Goal: Task Accomplishment & Management: Use online tool/utility

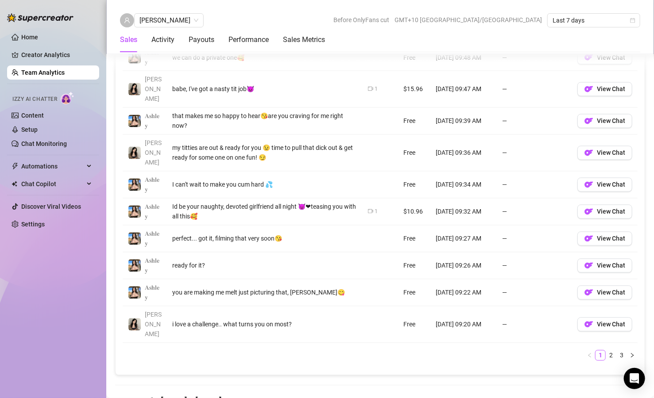
scroll to position [691, 0]
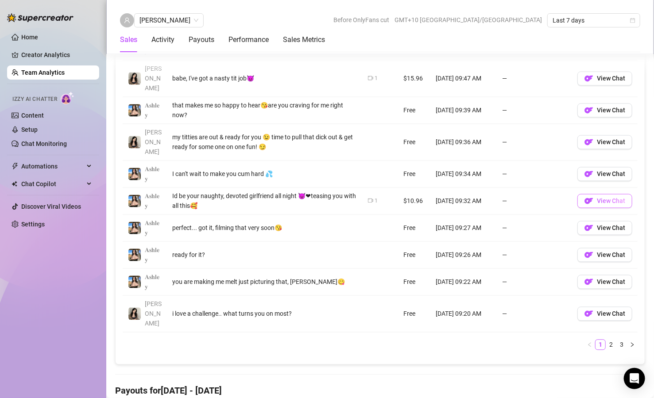
click at [577, 194] on button "View Chat" at bounding box center [604, 201] width 55 height 14
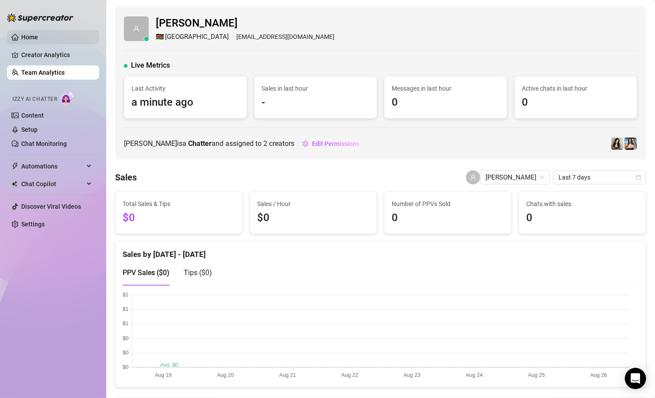
click at [37, 39] on link "Home" at bounding box center [29, 37] width 17 height 7
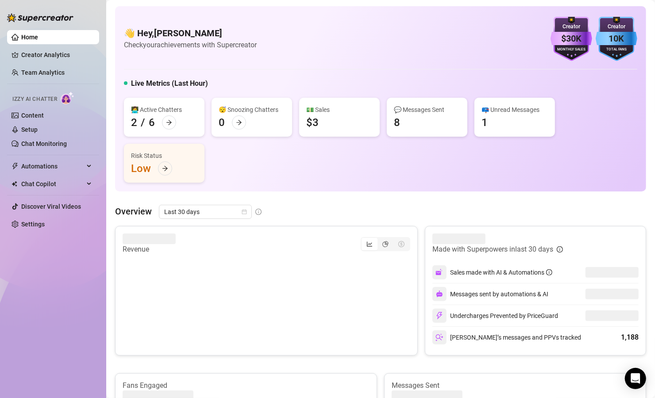
click at [501, 125] on div "📪 Unread Messages 1" at bounding box center [515, 117] width 81 height 39
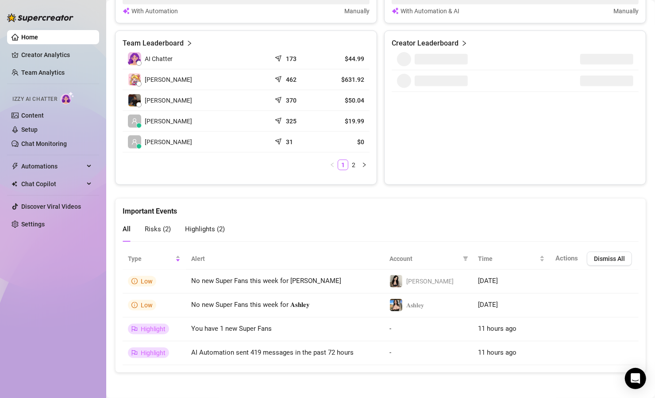
scroll to position [422, 0]
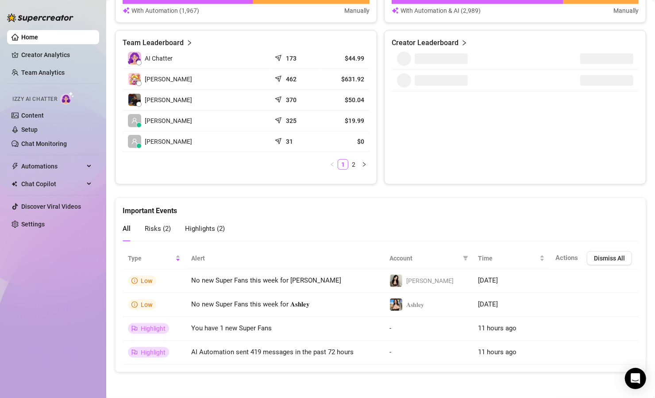
click at [167, 229] on span "Risks ( 2 )" at bounding box center [158, 229] width 26 height 8
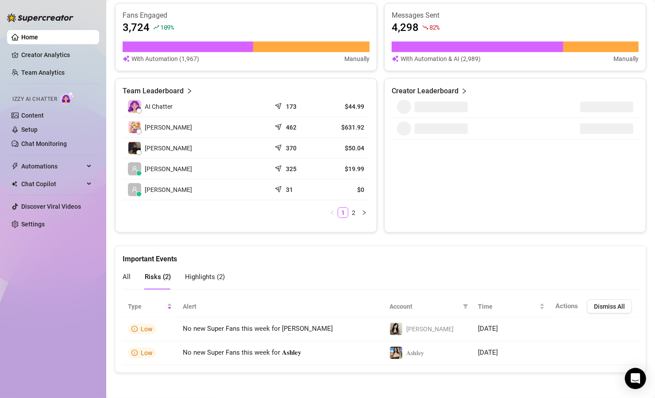
click at [209, 273] on span "Highlights ( 2 )" at bounding box center [205, 277] width 40 height 8
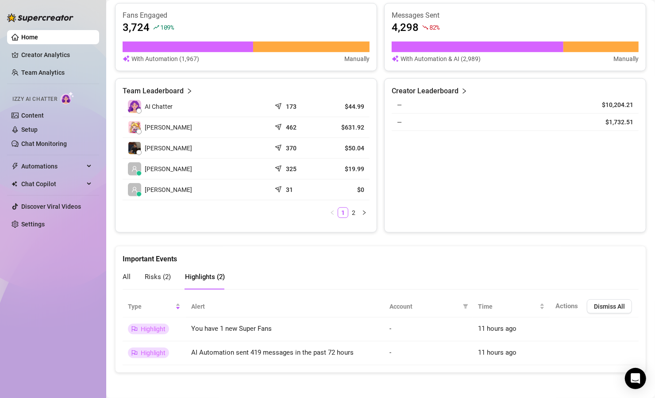
click at [128, 279] on span "All" at bounding box center [127, 277] width 8 height 8
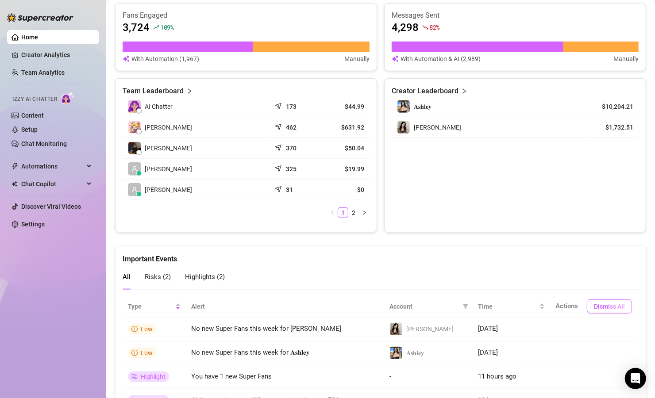
click at [594, 307] on span "Dismiss All" at bounding box center [609, 306] width 31 height 7
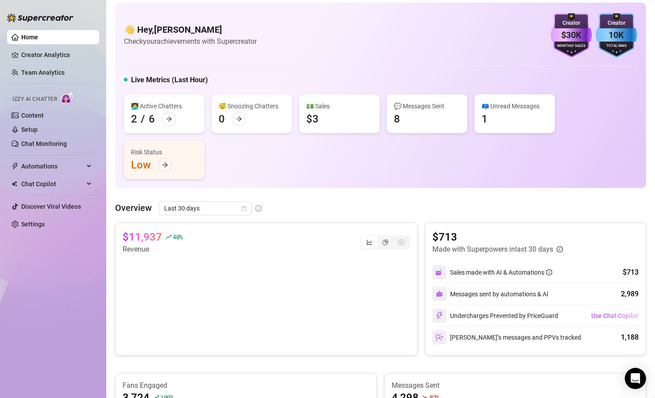
scroll to position [0, 0]
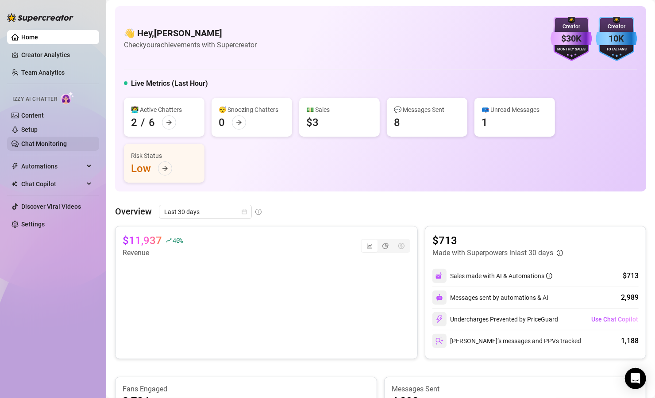
click at [38, 145] on link "Chat Monitoring" at bounding box center [44, 143] width 46 height 7
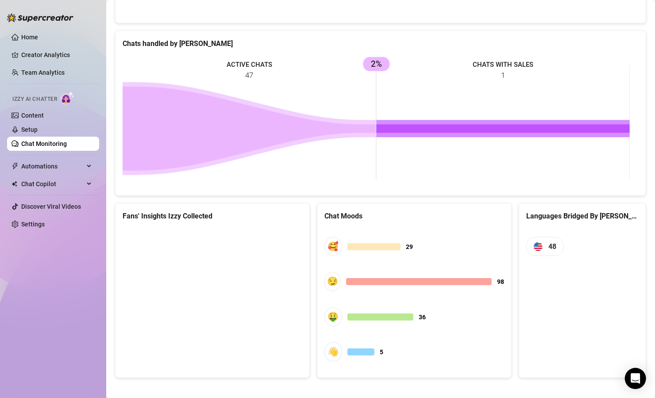
scroll to position [359, 0]
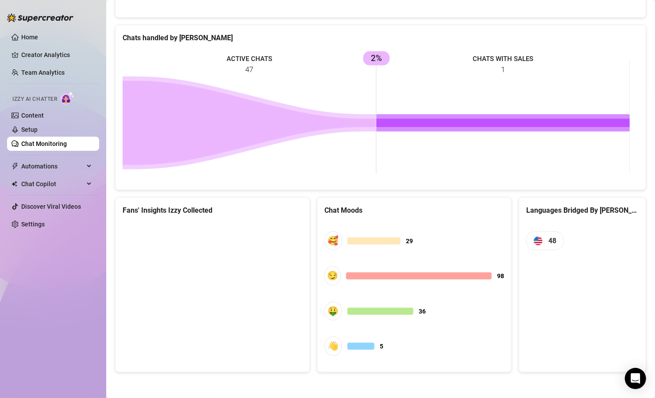
click at [226, 266] on canvas at bounding box center [211, 289] width 176 height 133
click at [227, 286] on canvas at bounding box center [211, 289] width 176 height 133
click at [168, 256] on canvas at bounding box center [211, 289] width 176 height 133
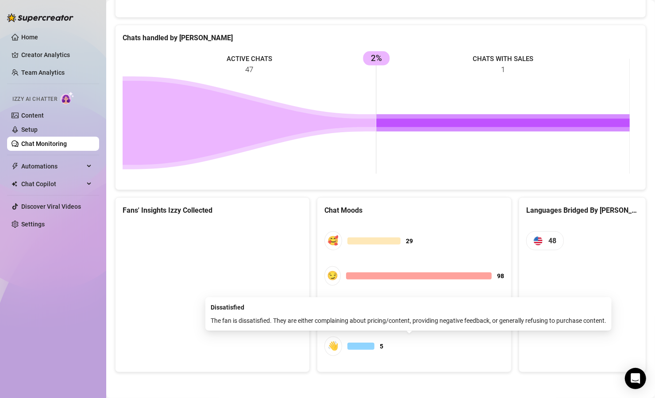
click at [365, 347] on div at bounding box center [361, 346] width 27 height 7
click at [329, 346] on div "👋" at bounding box center [334, 346] width 18 height 19
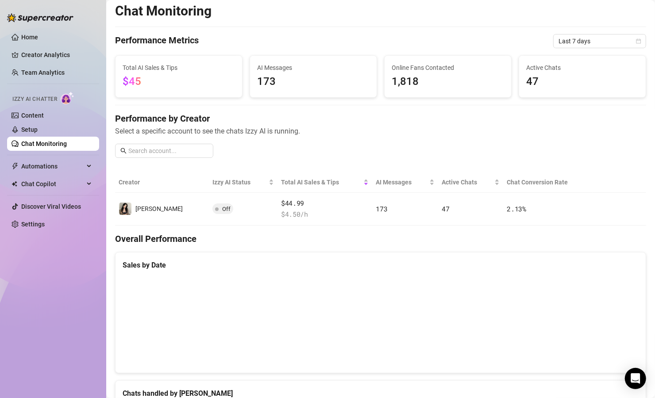
scroll to position [0, 0]
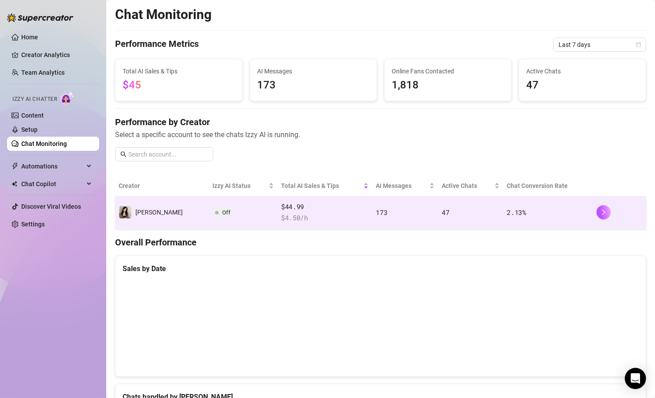
click at [172, 216] on td "[PERSON_NAME]" at bounding box center [162, 213] width 94 height 33
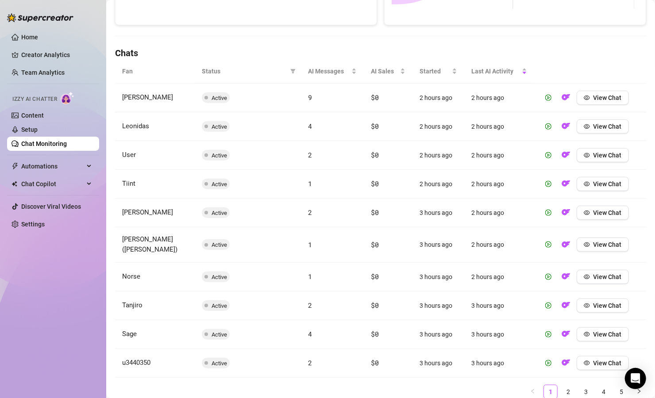
scroll to position [297, 0]
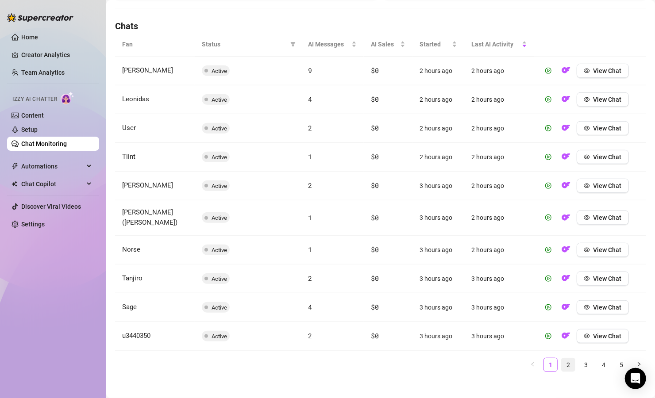
click at [562, 361] on link "2" at bounding box center [568, 365] width 13 height 13
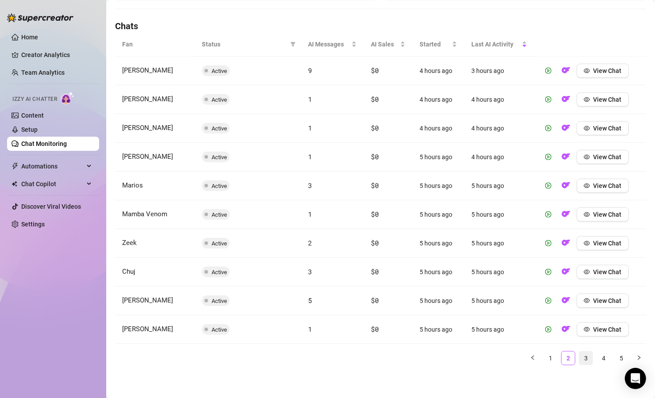
click at [580, 360] on link "3" at bounding box center [586, 358] width 13 height 13
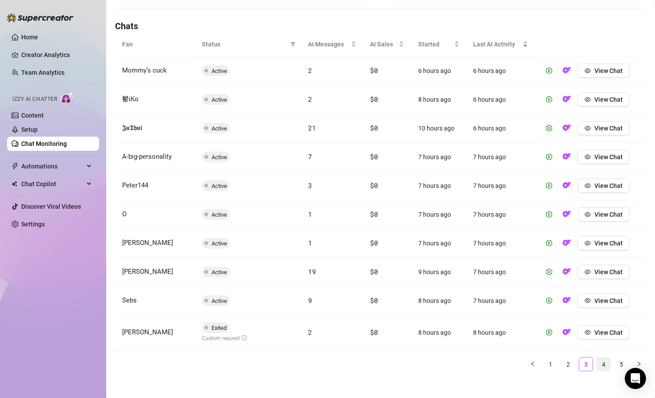
click at [597, 367] on link "4" at bounding box center [603, 364] width 13 height 13
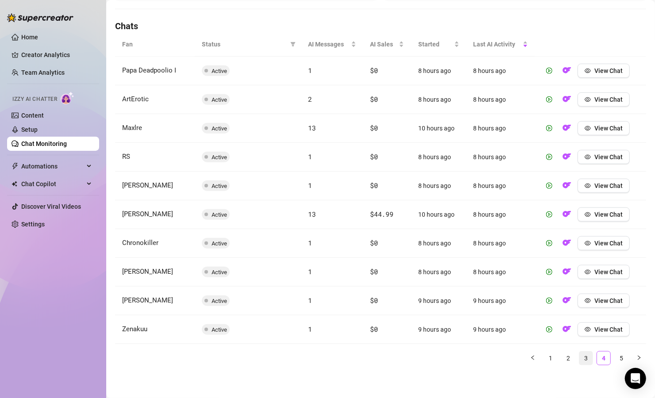
click at [580, 361] on link "3" at bounding box center [586, 358] width 13 height 13
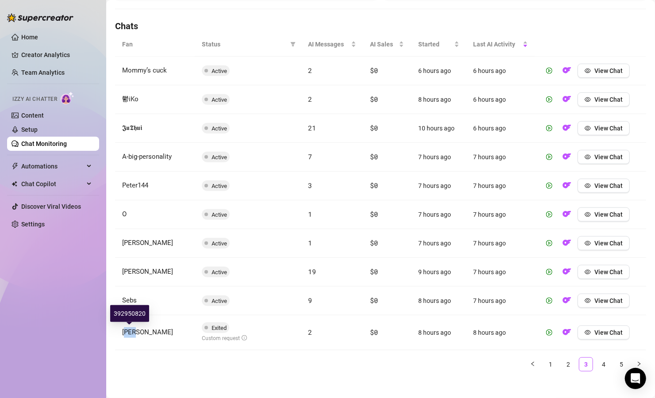
drag, startPoint x: 125, startPoint y: 332, endPoint x: 148, endPoint y: 334, distance: 23.1
click at [148, 334] on td "[PERSON_NAME]" at bounding box center [155, 333] width 80 height 35
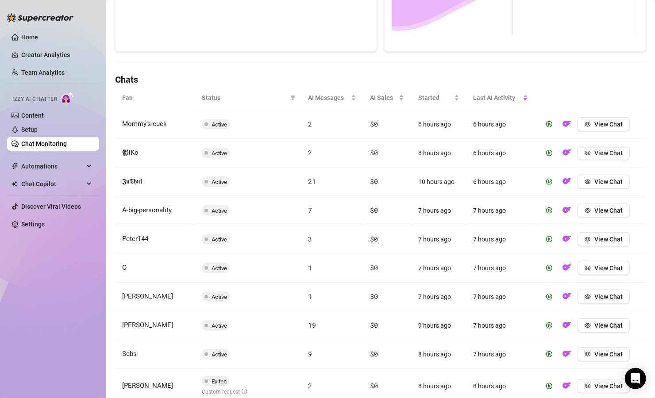
scroll to position [303, 0]
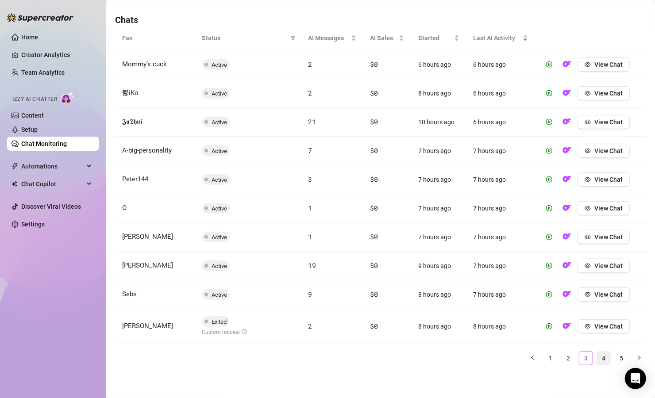
click at [597, 360] on link "4" at bounding box center [603, 358] width 13 height 13
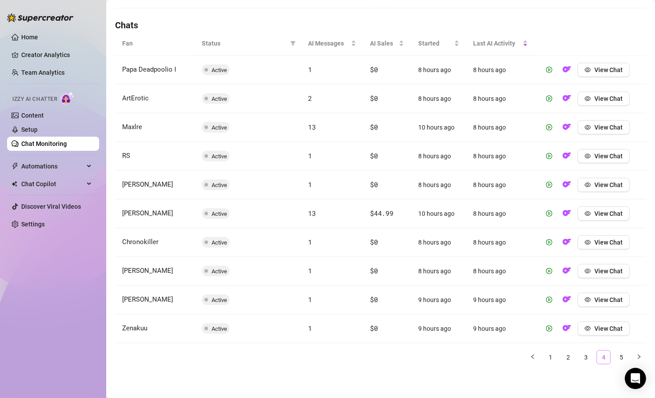
scroll to position [297, 0]
click at [615, 361] on link "5" at bounding box center [621, 358] width 13 height 13
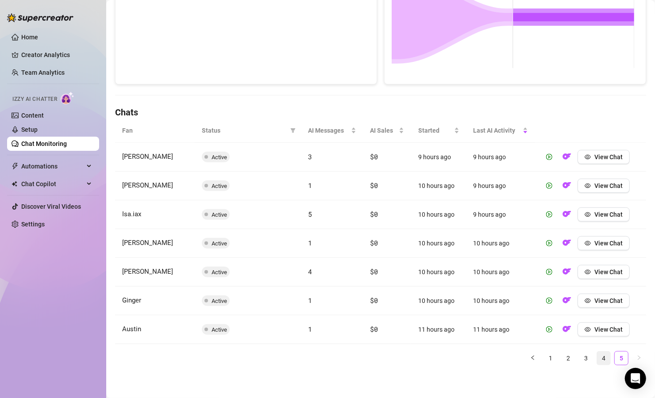
click at [597, 355] on link "4" at bounding box center [603, 358] width 13 height 13
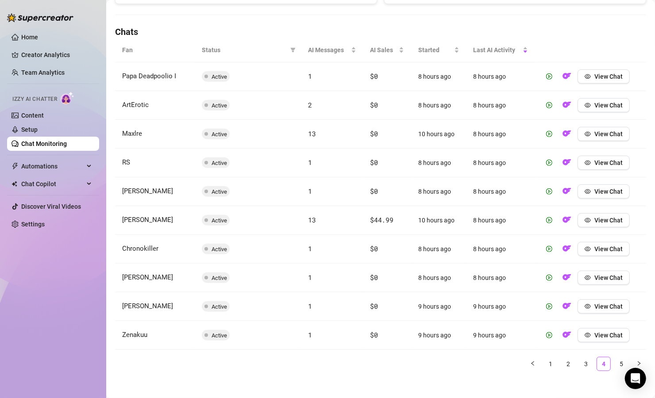
scroll to position [297, 0]
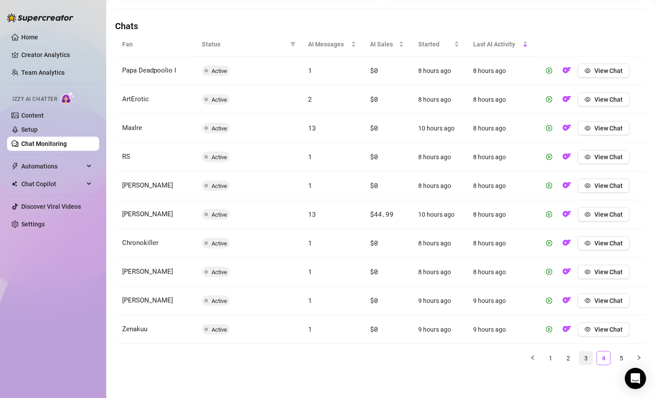
click at [582, 356] on link "3" at bounding box center [586, 358] width 13 height 13
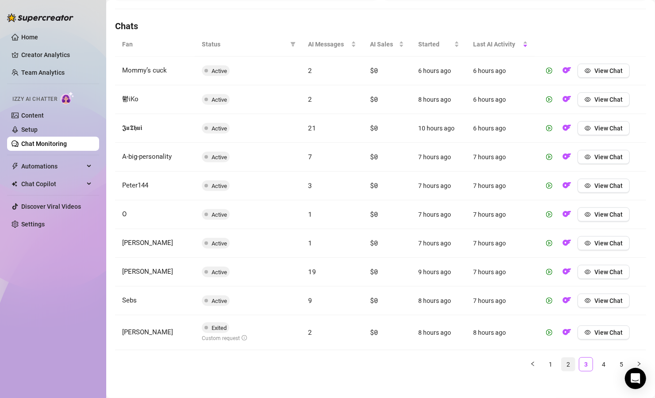
click at [562, 369] on link "2" at bounding box center [568, 364] width 13 height 13
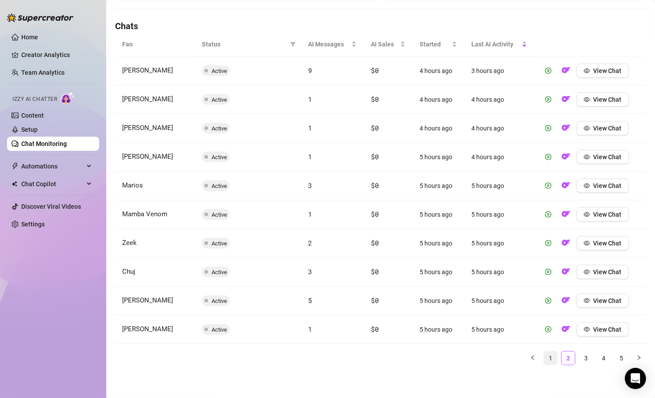
click at [544, 363] on link "1" at bounding box center [550, 358] width 13 height 13
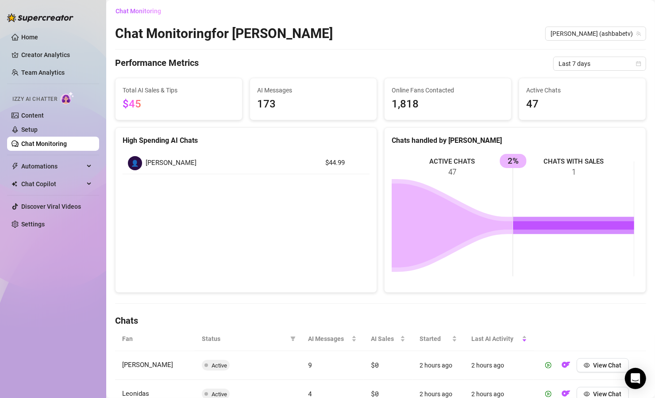
scroll to position [0, 0]
